Goal: Check status: Check status

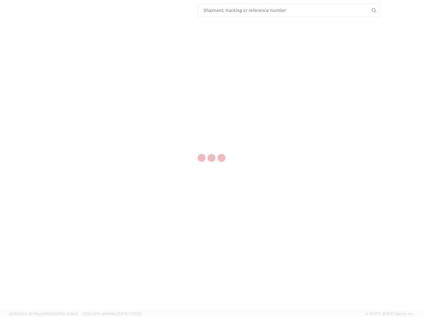
select select "US"
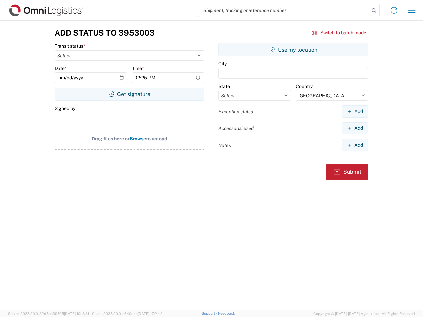
click at [284, 10] on input "search" at bounding box center [283, 10] width 171 height 13
click at [374, 11] on icon at bounding box center [374, 10] width 9 height 9
click at [394, 10] on icon at bounding box center [394, 10] width 11 height 11
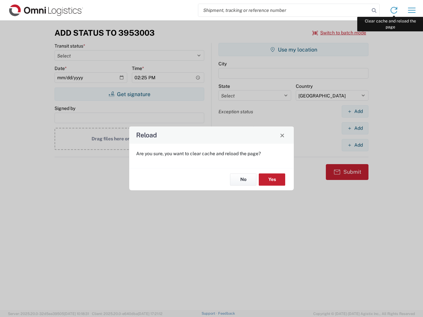
click at [412, 10] on div "Reload Are you sure, you want to clear cache and reload the page? No Yes" at bounding box center [211, 158] width 423 height 317
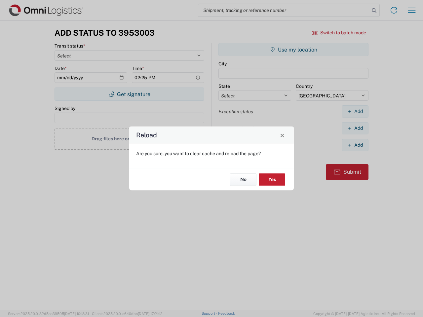
click at [340, 33] on div "Reload Are you sure, you want to clear cache and reload the page? No Yes" at bounding box center [211, 158] width 423 height 317
click at [129, 94] on div "Reload Are you sure, you want to clear cache and reload the page? No Yes" at bounding box center [211, 158] width 423 height 317
click at [294, 50] on div "Reload Are you sure, you want to clear cache and reload the page? No Yes" at bounding box center [211, 158] width 423 height 317
click at [355, 111] on div "Reload Are you sure, you want to clear cache and reload the page? No Yes" at bounding box center [211, 158] width 423 height 317
click at [355, 128] on div "Reload Are you sure, you want to clear cache and reload the page? No Yes" at bounding box center [211, 158] width 423 height 317
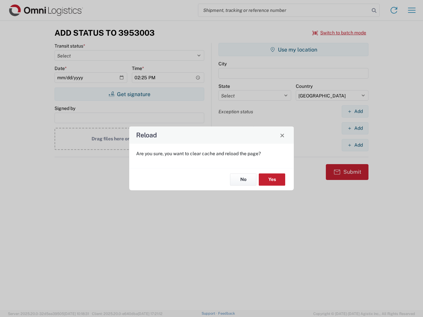
click at [355, 145] on div "Reload Are you sure, you want to clear cache and reload the page? No Yes" at bounding box center [211, 158] width 423 height 317
